Goal: Task Accomplishment & Management: Use online tool/utility

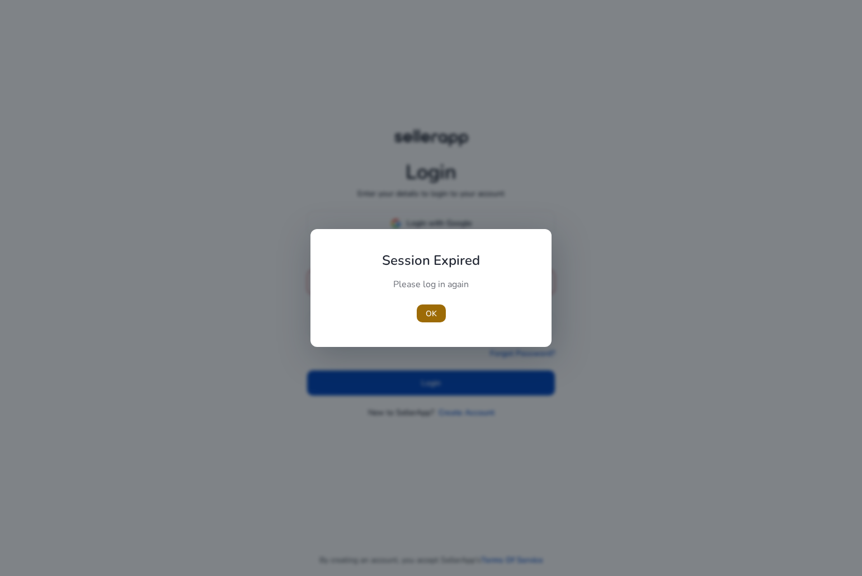
type input "**********"
click at [435, 306] on span "button" at bounding box center [431, 313] width 29 height 27
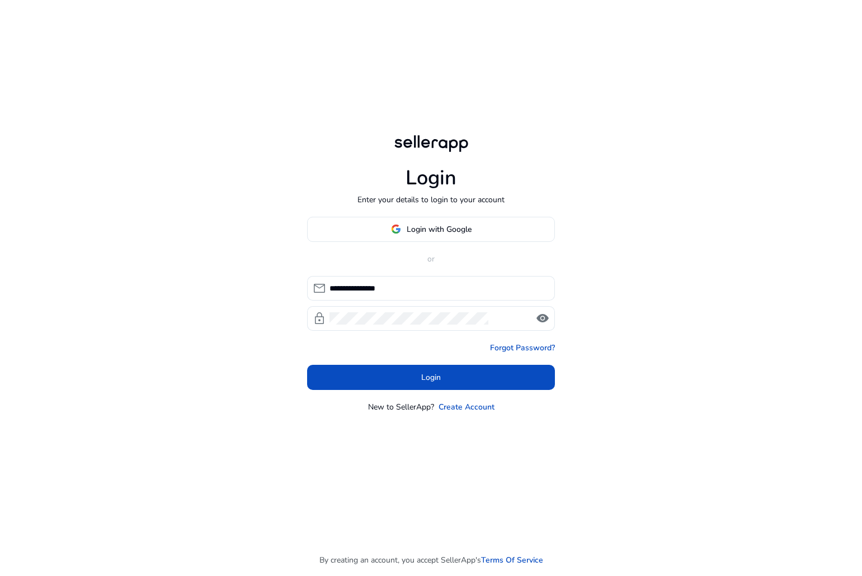
click at [429, 319] on span "OK" at bounding box center [430, 314] width 11 height 12
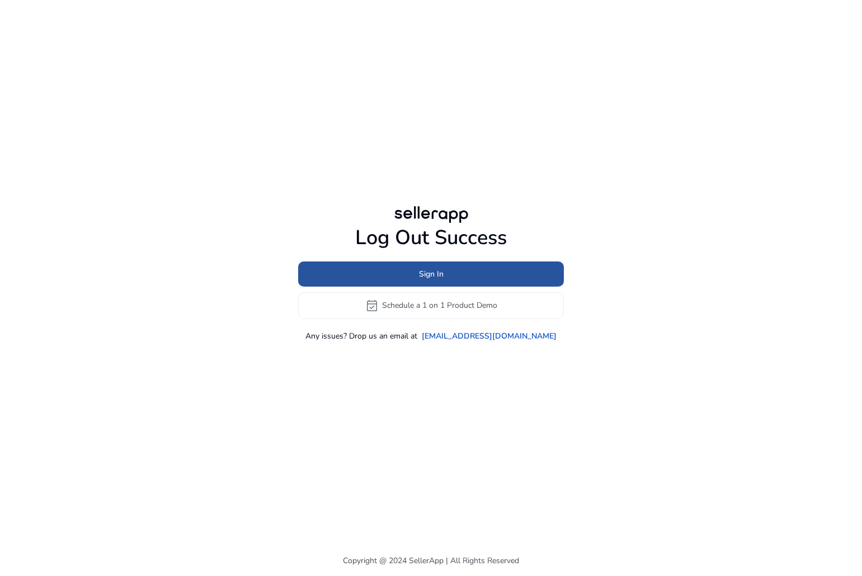
click at [432, 276] on span "Sign In" at bounding box center [431, 274] width 25 height 12
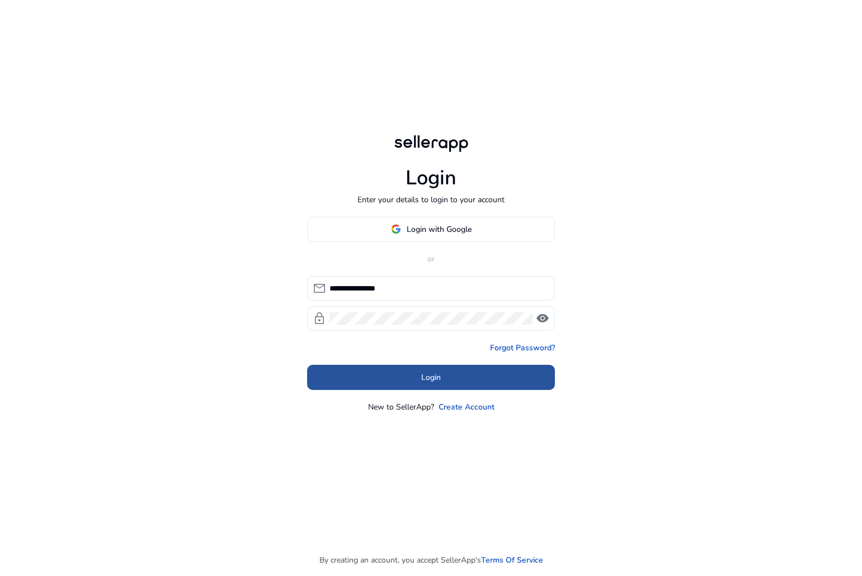
click at [431, 369] on span at bounding box center [431, 377] width 248 height 27
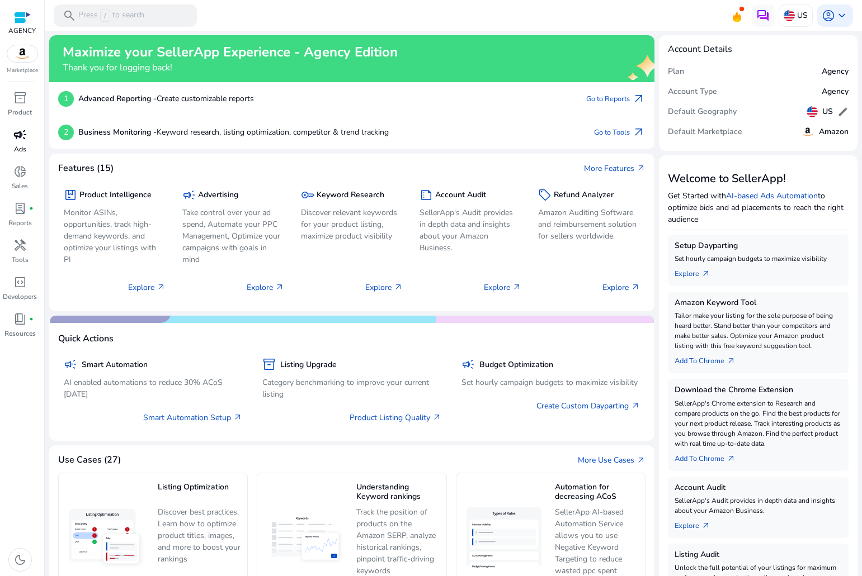
click at [27, 142] on div "campaign" at bounding box center [19, 135] width 31 height 18
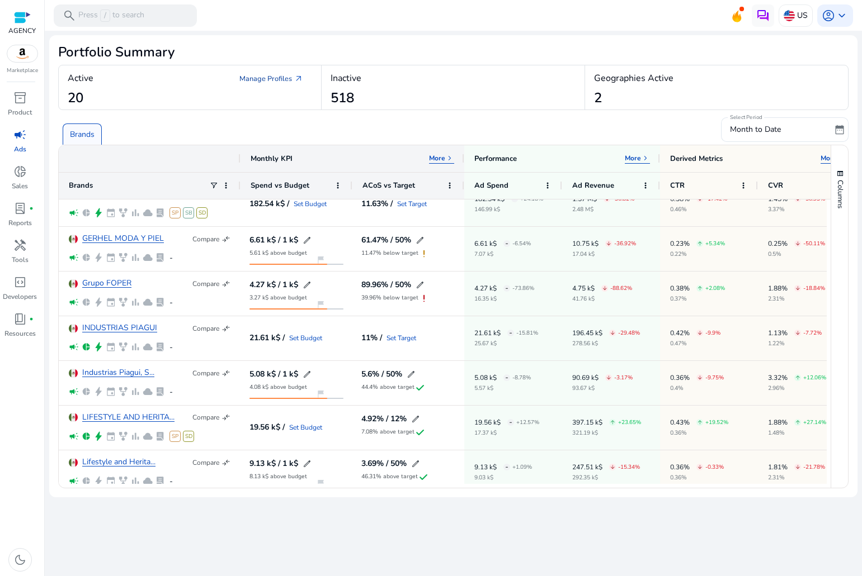
click at [255, 85] on link "Manage Profiles arrow_outward" at bounding box center [271, 79] width 82 height 20
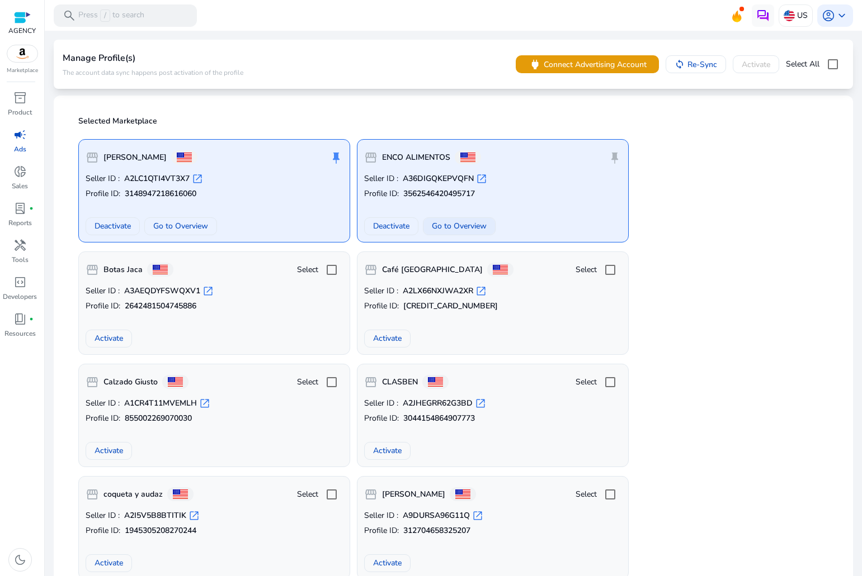
click at [444, 226] on span "Go to Overview" at bounding box center [459, 226] width 55 height 12
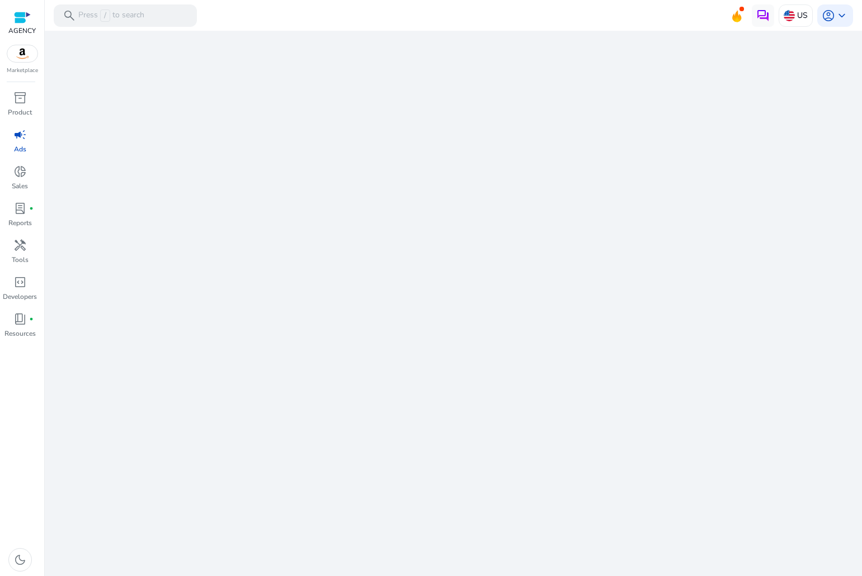
select select "*"
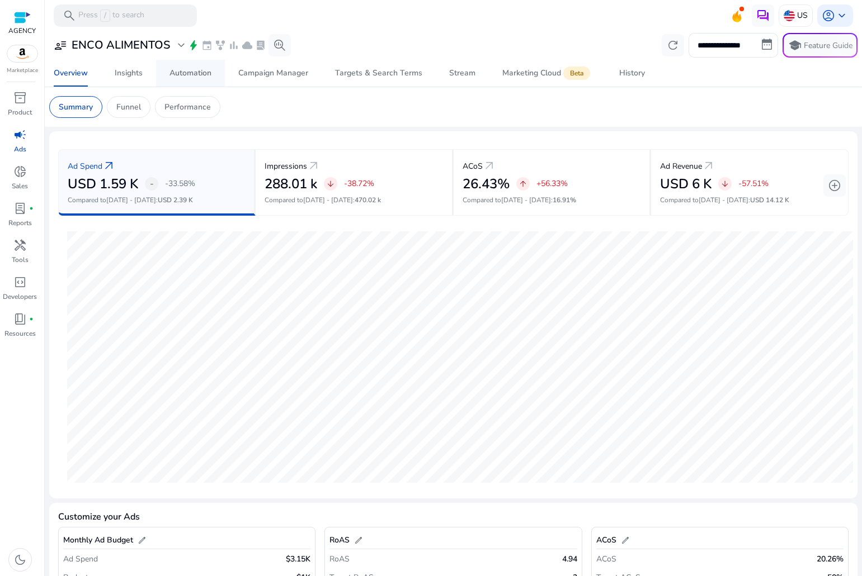
click at [179, 79] on span "Automation" at bounding box center [190, 73] width 42 height 27
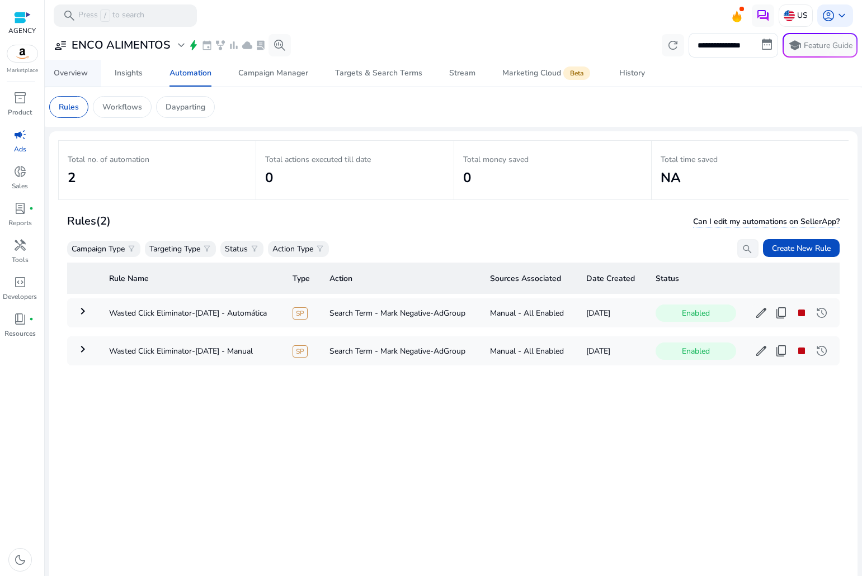
click at [82, 69] on div "Overview" at bounding box center [71, 73] width 34 height 8
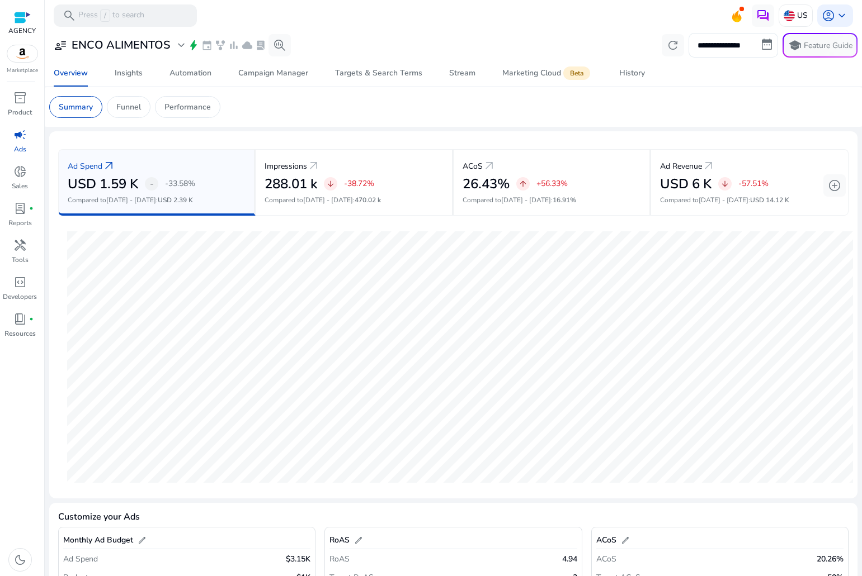
click at [741, 46] on input "**********" at bounding box center [732, 45] width 89 height 25
click at [139, 73] on div "Insights" at bounding box center [129, 73] width 28 height 8
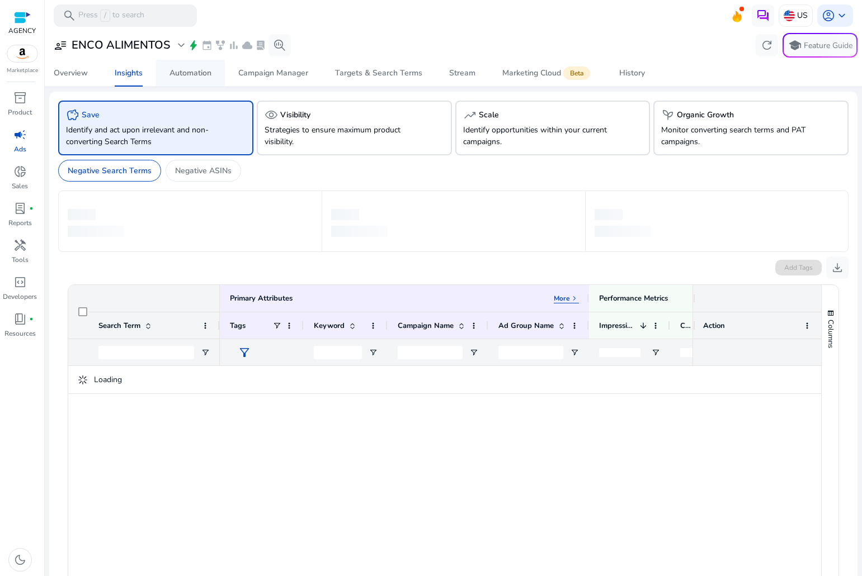
click at [198, 72] on div "Automation" at bounding box center [190, 73] width 42 height 8
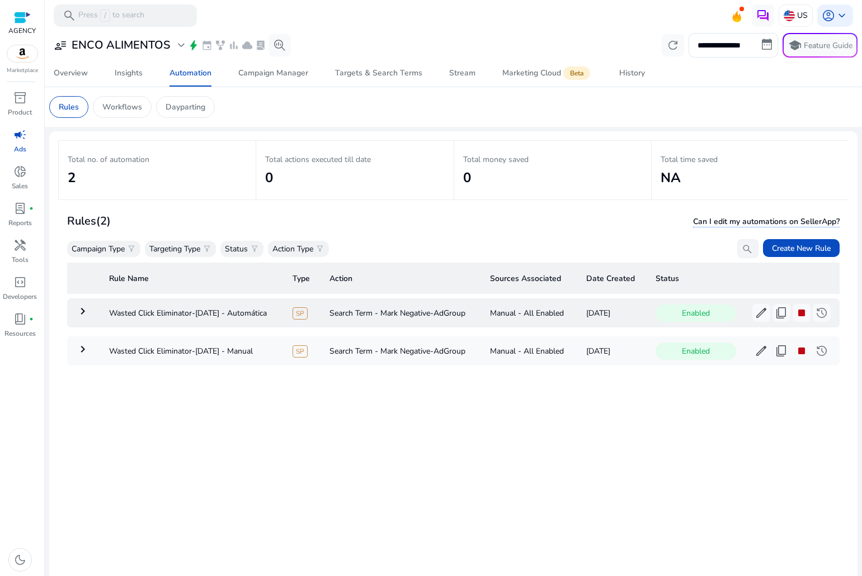
click at [82, 307] on mat-icon "keyboard_arrow_right" at bounding box center [82, 311] width 13 height 13
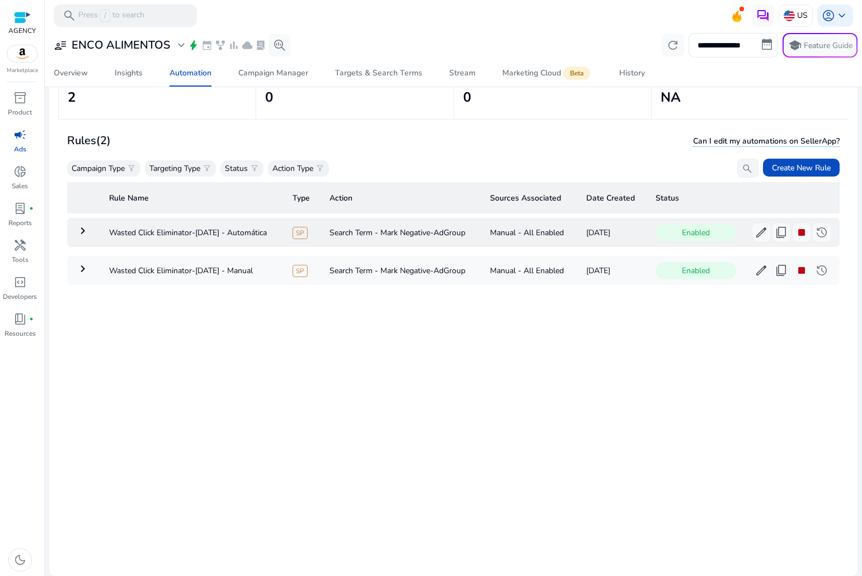
click at [78, 232] on mat-icon "keyboard_arrow_right" at bounding box center [82, 230] width 13 height 13
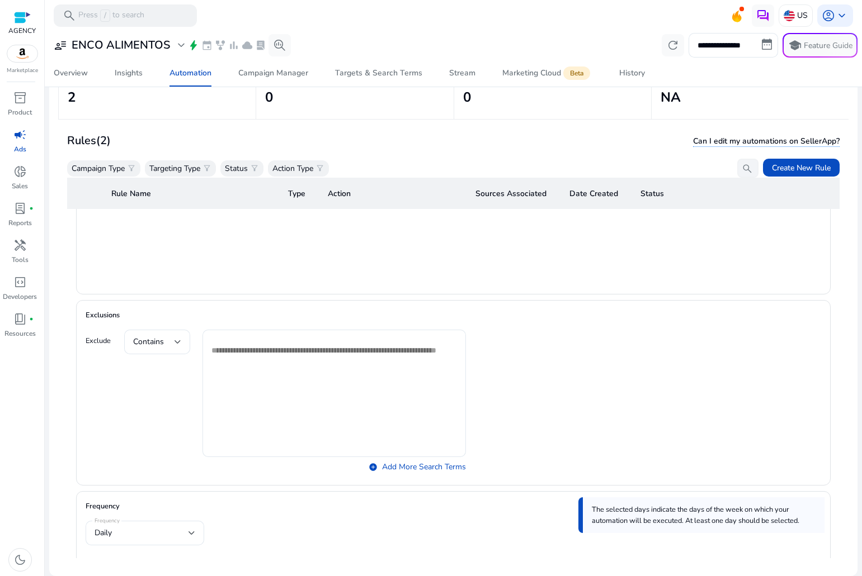
scroll to position [583, 0]
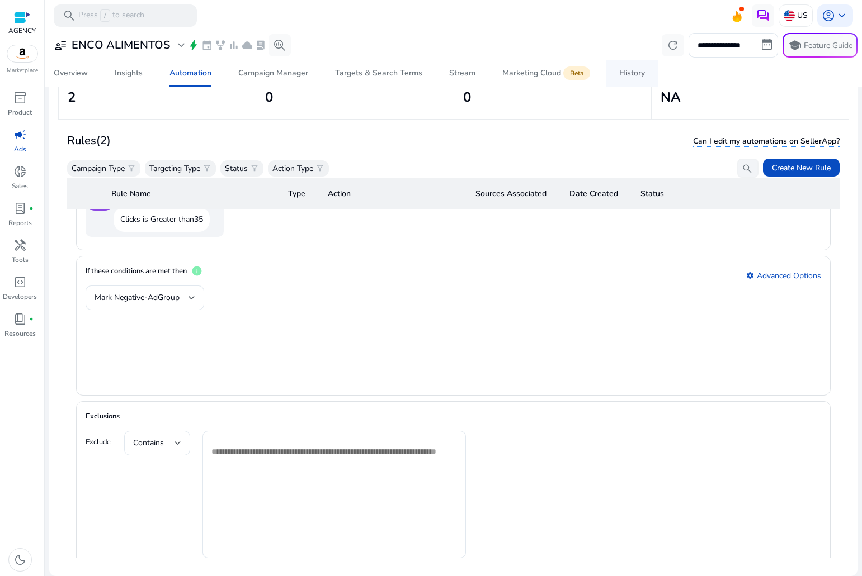
drag, startPoint x: 630, startPoint y: 78, endPoint x: 625, endPoint y: 84, distance: 7.2
click at [630, 78] on span "History" at bounding box center [632, 73] width 26 height 27
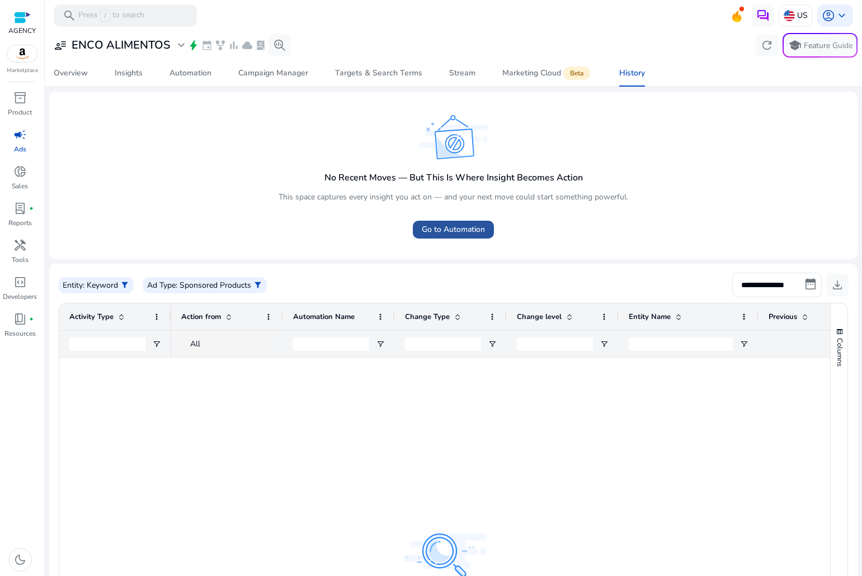
click at [470, 226] on span "Go to Automation" at bounding box center [453, 230] width 63 height 12
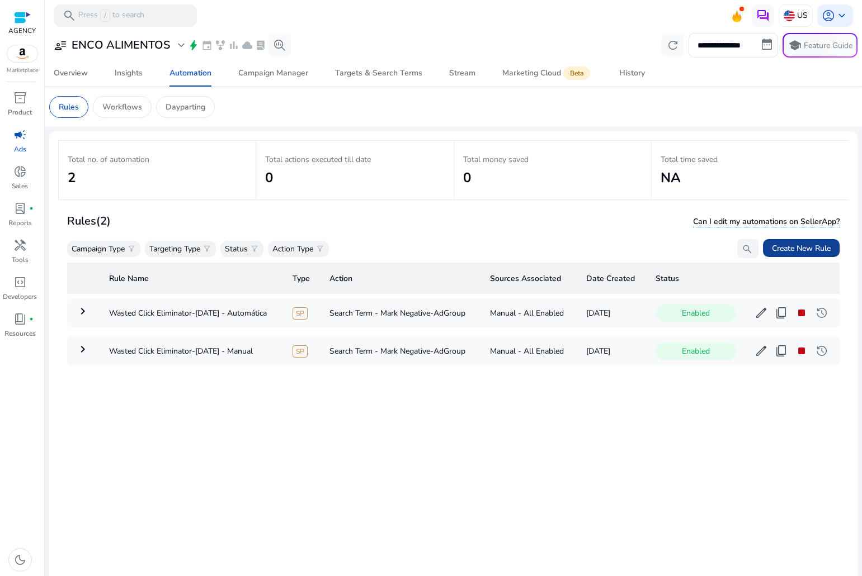
click at [796, 249] on span "Create New Rule" at bounding box center [801, 249] width 59 height 12
